Goal: Information Seeking & Learning: Learn about a topic

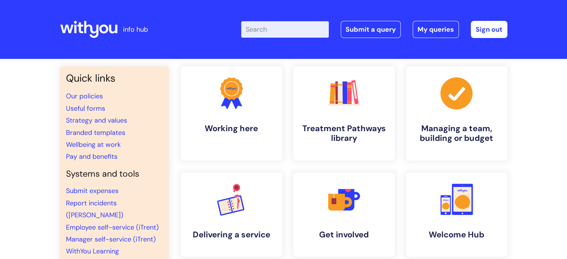
click at [265, 31] on input "Enter your search term here..." at bounding box center [285, 29] width 88 height 16
type input "o"
type input "pensions"
click button "Search" at bounding box center [0, 0] width 0 height 0
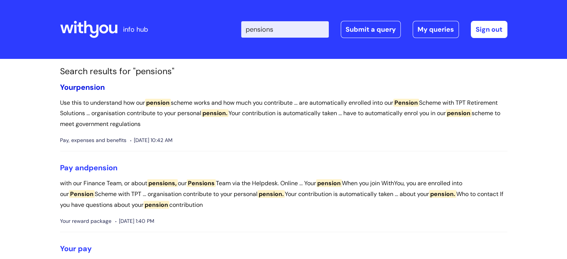
click at [93, 85] on span "pension" at bounding box center [90, 87] width 29 height 10
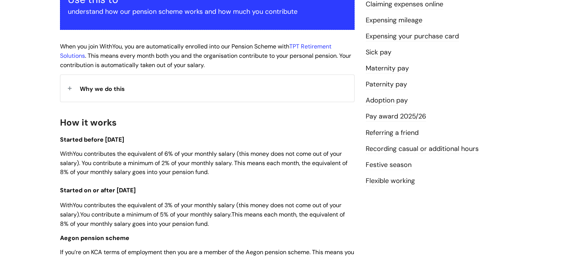
scroll to position [224, 0]
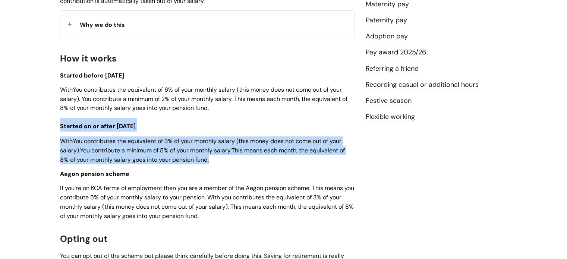
drag, startPoint x: 223, startPoint y: 159, endPoint x: 54, endPoint y: 126, distance: 172.8
click at [54, 126] on div "Your pension Modified on: Wed, 2 Apr, 2025 at 11:56 AM Use this to understand h…" at bounding box center [206, 184] width 305 height 629
click at [251, 163] on p "WithYou contributes the equivalent of 3% of your monthly salary (this money doe…" at bounding box center [207, 150] width 294 height 28
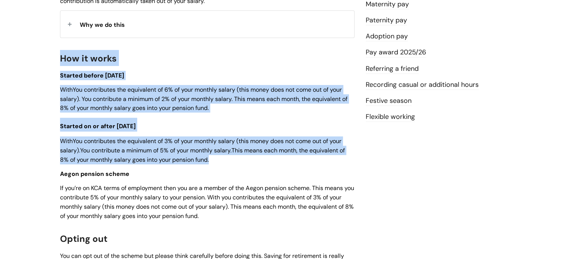
drag, startPoint x: 251, startPoint y: 163, endPoint x: 37, endPoint y: 65, distance: 235.5
click at [37, 65] on div "Info Hub Categories Working here Pay, expenses and benefits Your pension Modifi…" at bounding box center [283, 170] width 567 height 671
